Goal: Check status

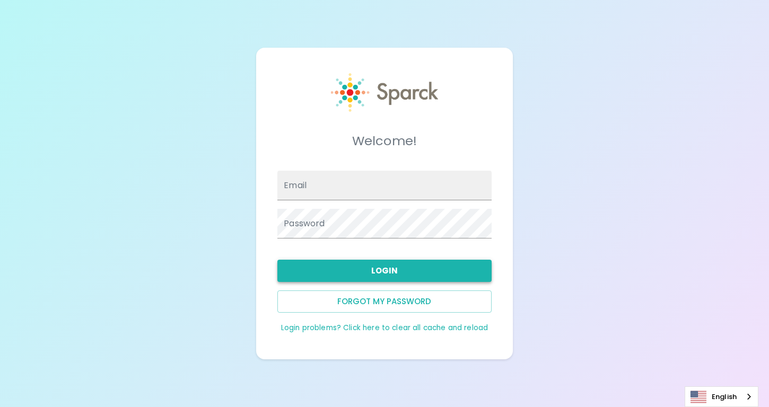
type input "[PERSON_NAME][EMAIL_ADDRESS][DOMAIN_NAME]"
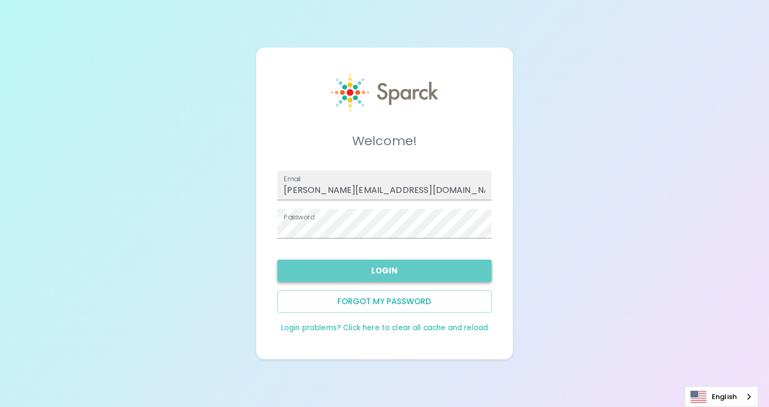
click at [383, 269] on button "Login" at bounding box center [384, 271] width 214 height 22
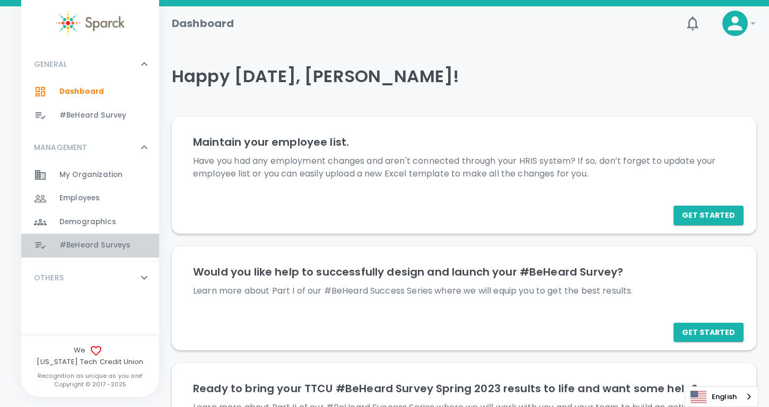
click at [87, 247] on span "#BeHeard Surveys" at bounding box center [94, 245] width 71 height 11
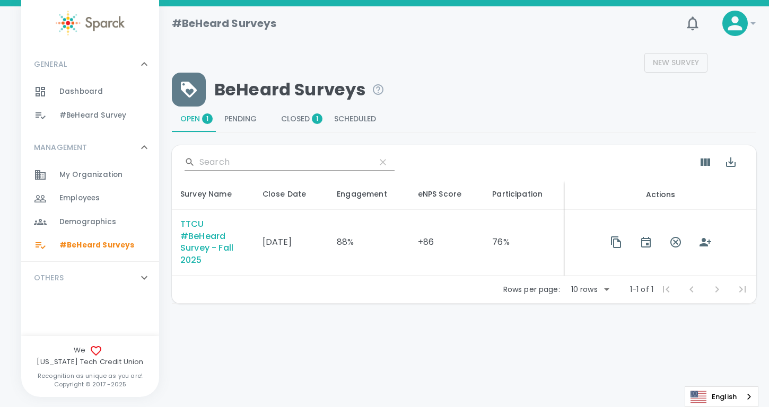
click at [199, 243] on div "TTCU #BeHeard Survey - Fall 2025" at bounding box center [212, 242] width 65 height 49
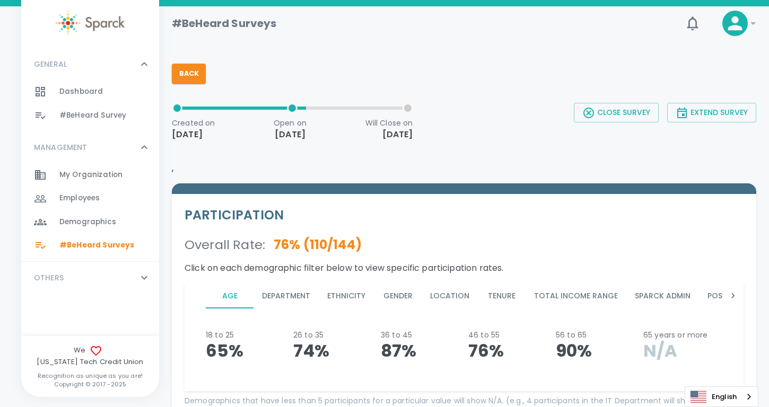
scroll to position [39, 0]
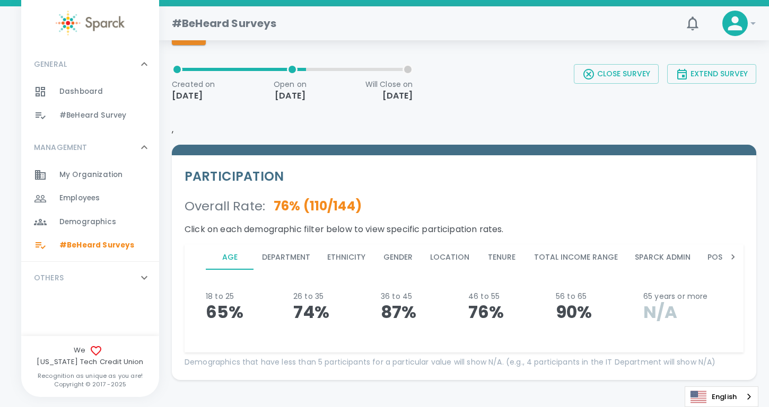
click at [290, 260] on button "Department" at bounding box center [285, 256] width 65 height 25
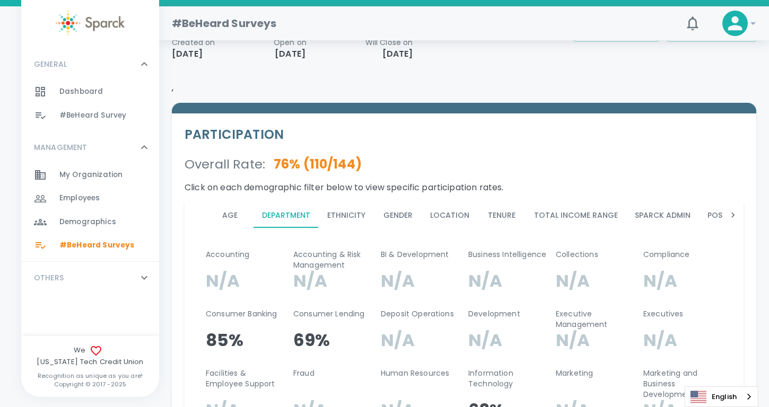
scroll to position [0, 0]
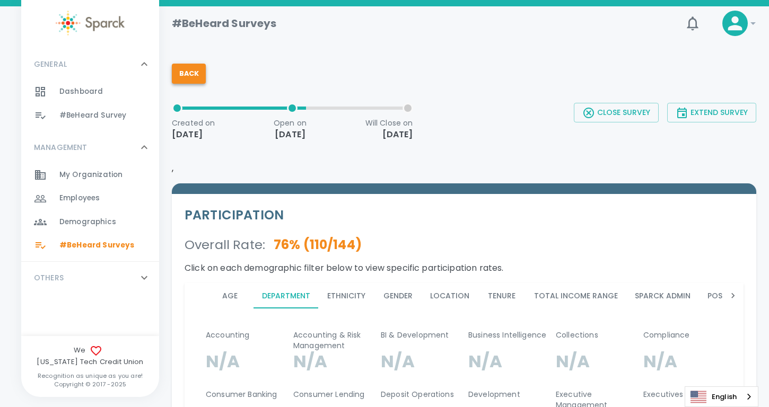
click at [191, 75] on button "Back" at bounding box center [189, 74] width 34 height 20
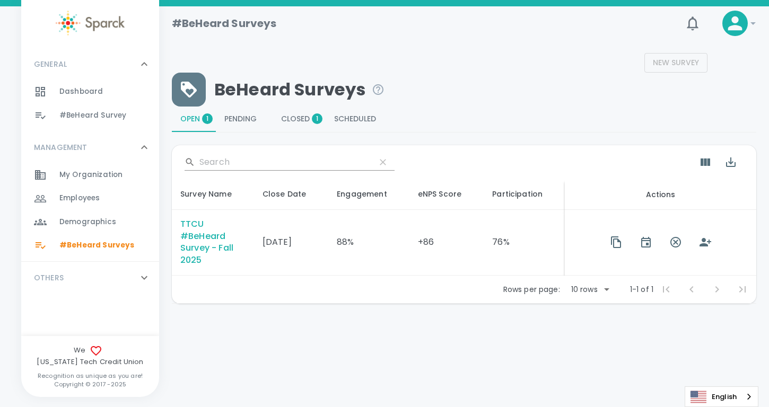
click at [196, 244] on div "TTCU #BeHeard Survey - Fall 2025" at bounding box center [212, 242] width 65 height 49
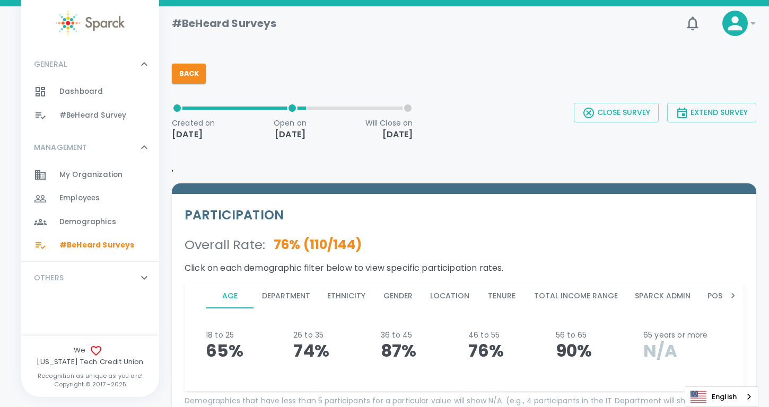
scroll to position [67, 0]
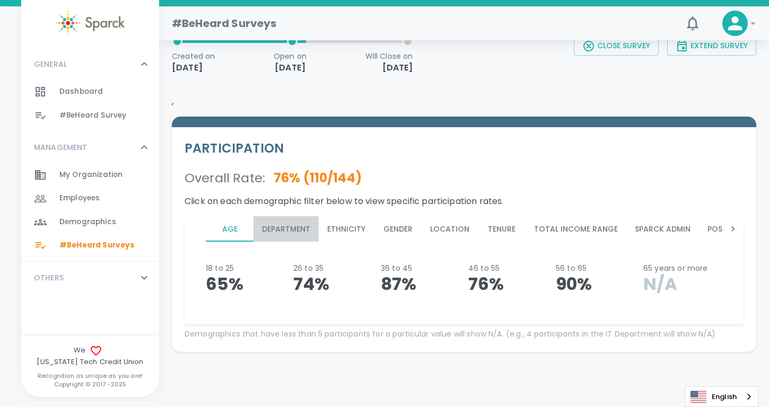
click at [289, 226] on button "Department" at bounding box center [285, 228] width 65 height 25
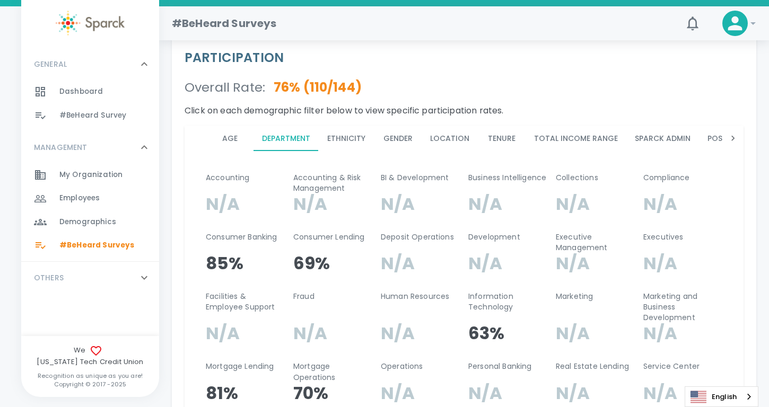
scroll to position [137, 0]
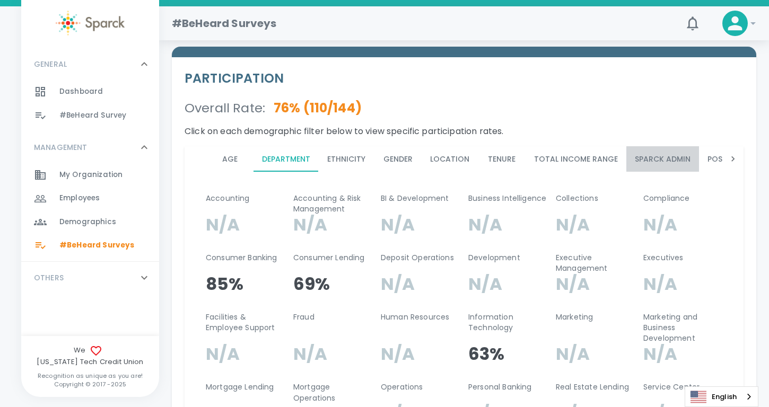
click at [647, 159] on button "Sparck Admin" at bounding box center [662, 158] width 73 height 25
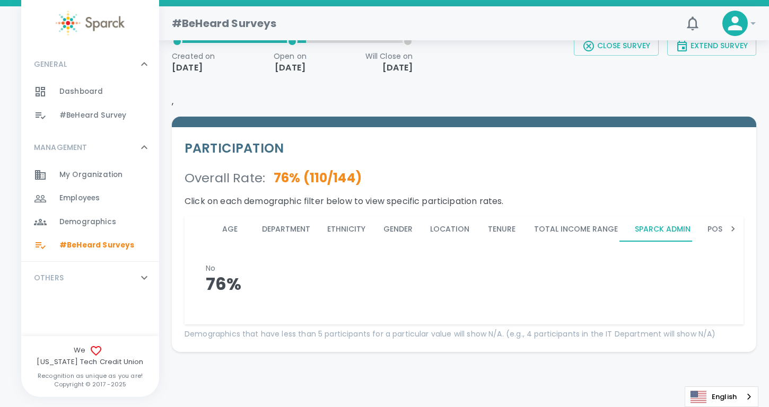
click at [439, 230] on button "Location" at bounding box center [449, 228] width 56 height 25
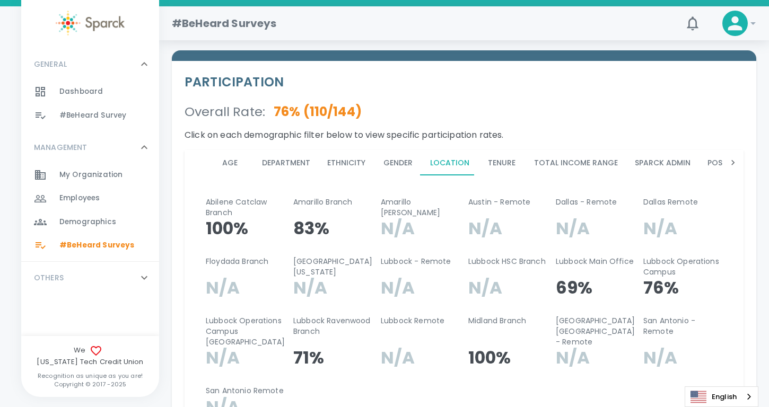
scroll to position [133, 0]
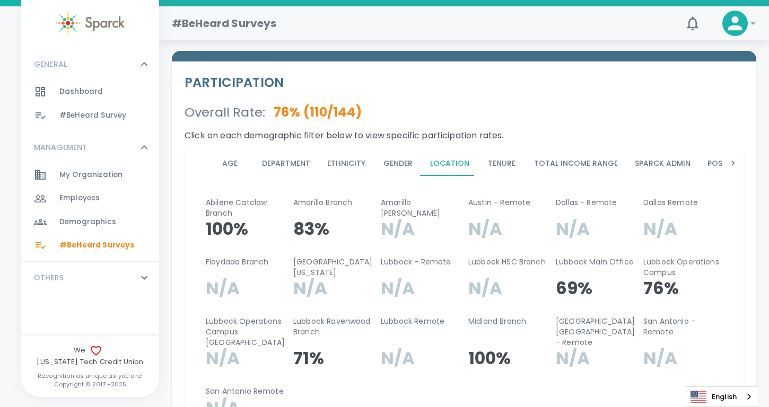
click at [280, 163] on button "Department" at bounding box center [285, 163] width 65 height 25
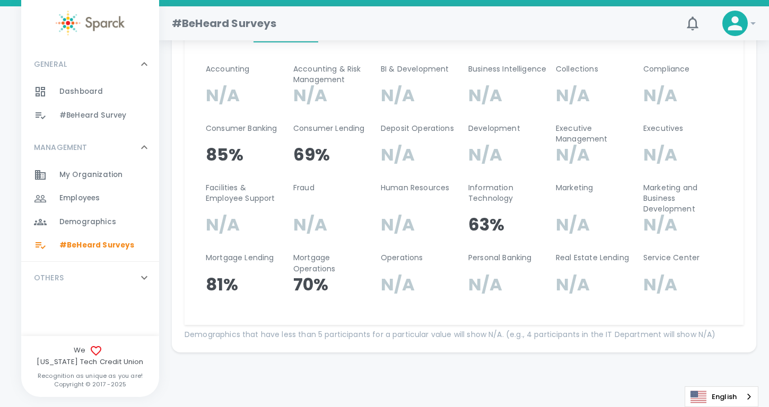
scroll to position [0, 0]
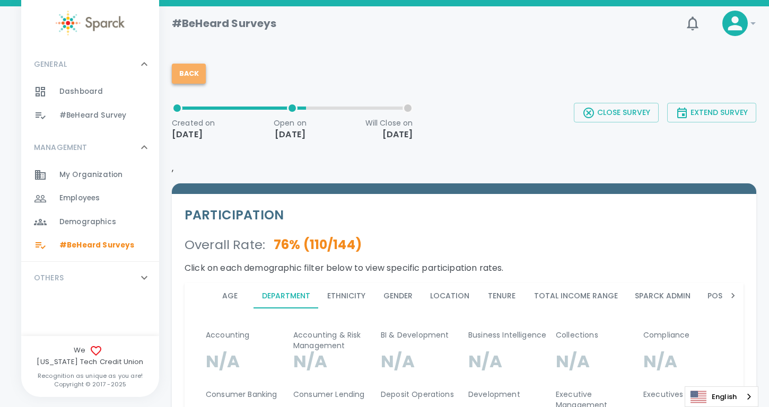
click at [195, 74] on button "Back" at bounding box center [189, 74] width 34 height 20
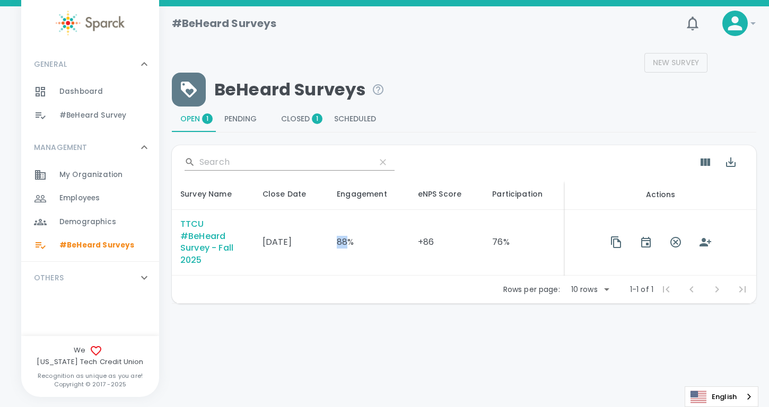
drag, startPoint x: 345, startPoint y: 241, endPoint x: 333, endPoint y: 241, distance: 11.1
click at [333, 241] on td "88%" at bounding box center [368, 243] width 81 height 66
click at [359, 252] on td "88%" at bounding box center [368, 243] width 81 height 66
drag, startPoint x: 342, startPoint y: 240, endPoint x: 334, endPoint y: 240, distance: 8.5
click at [334, 240] on td "88%" at bounding box center [368, 243] width 81 height 66
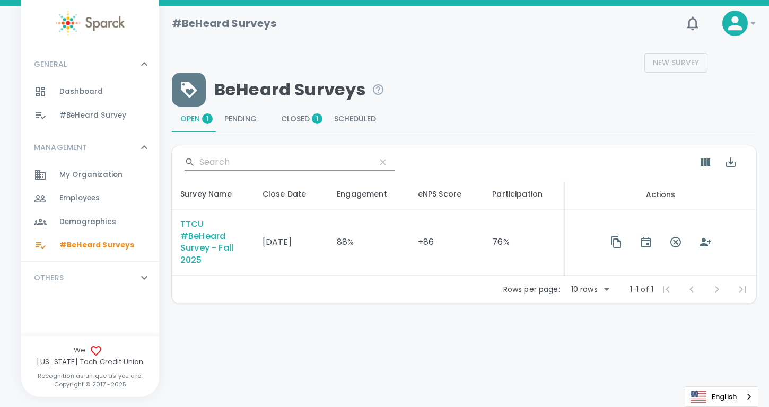
click at [353, 264] on td "88%" at bounding box center [368, 243] width 81 height 66
